Goal: Task Accomplishment & Management: Manage account settings

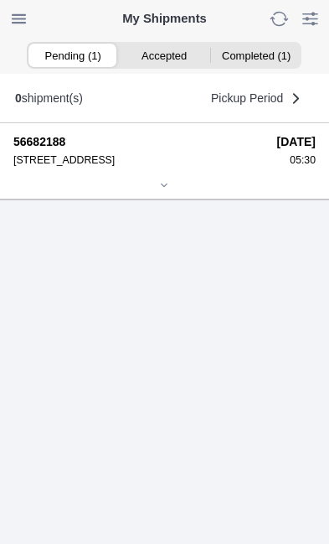
click at [179, 193] on div at bounding box center [164, 186] width 303 height 13
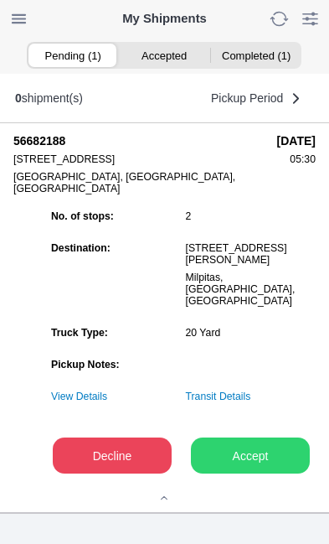
scroll to position [208, 0]
click at [0, 0] on slot "Accept" at bounding box center [0, 0] width 0 height 0
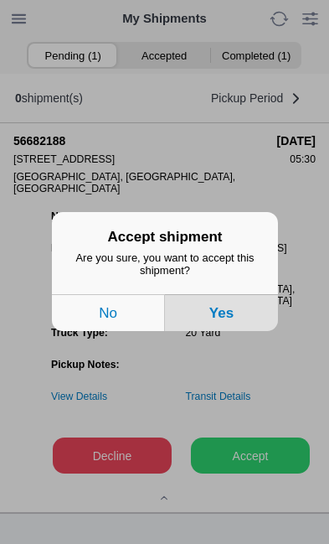
click at [243, 332] on button "Yes" at bounding box center [221, 313] width 113 height 37
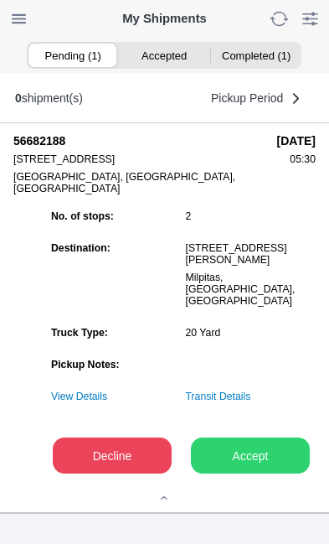
scroll to position [1, 0]
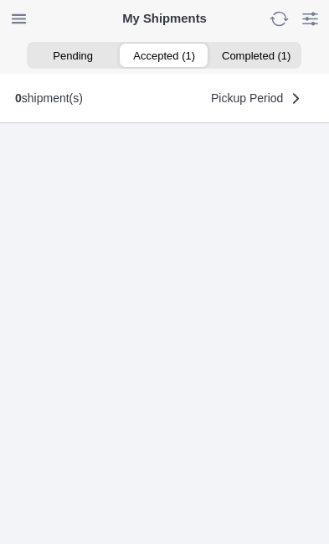
click at [169, 61] on ion-segment-button "Accepted (1)" at bounding box center [164, 55] width 91 height 23
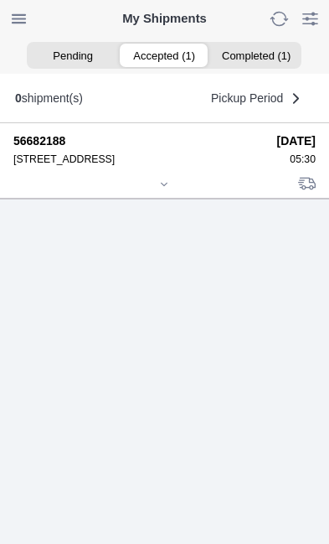
click at [170, 192] on div at bounding box center [164, 185] width 303 height 13
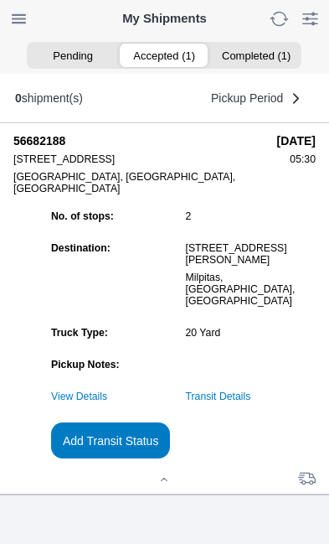
scroll to position [182, 0]
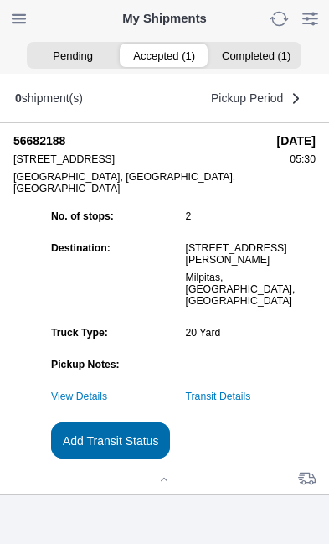
click at [0, 0] on slot "Add Transit Status" at bounding box center [0, 0] width 0 height 0
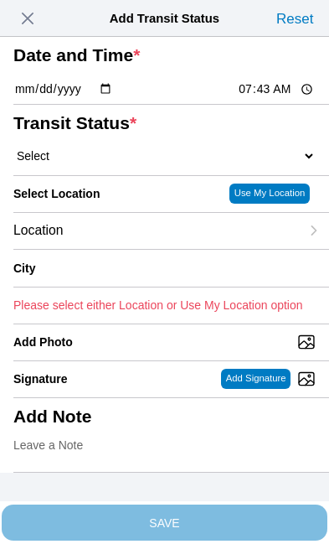
click at [283, 98] on input "07:43" at bounding box center [276, 89] width 79 height 18
type input "05:30"
click at [59, 163] on select "Select Arrive at Drop Off Arrive at Pickup Break Start Break Stop Depart Drop O…" at bounding box center [164, 155] width 303 height 15
select select "ARVPULOC"
click at [135, 249] on div "Location" at bounding box center [156, 231] width 287 height 36
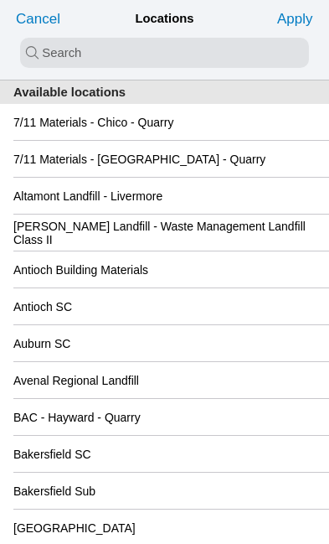
click at [46, 54] on input "search text" at bounding box center [164, 53] width 289 height 30
type input "ric"
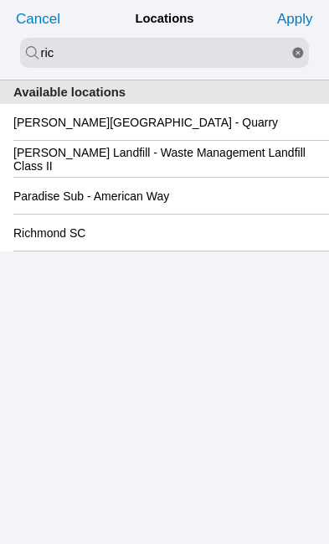
click at [140, 251] on div "Richmond SC" at bounding box center [164, 233] width 303 height 36
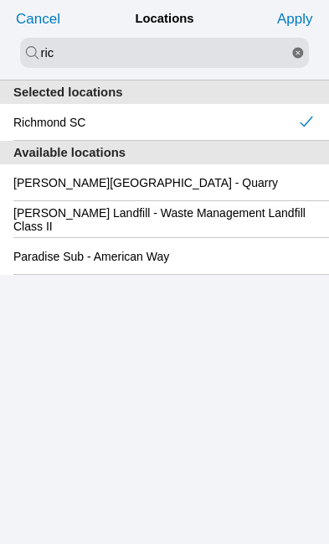
click at [0, 0] on slot "Apply" at bounding box center [0, 0] width 0 height 0
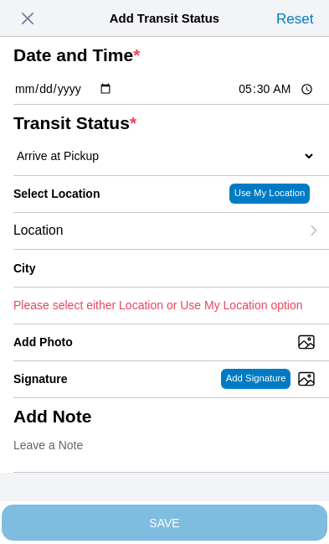
type input "[GEOGRAPHIC_DATA]"
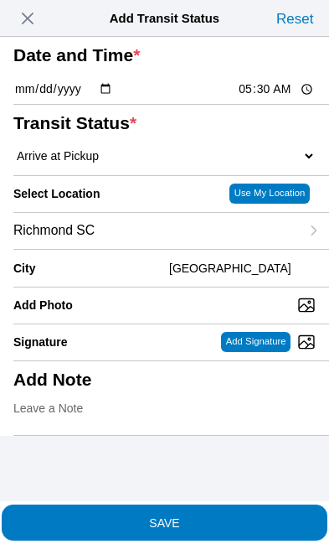
click at [230, 516] on span "SAVE" at bounding box center [164, 522] width 303 height 12
